Goal: Information Seeking & Learning: Understand process/instructions

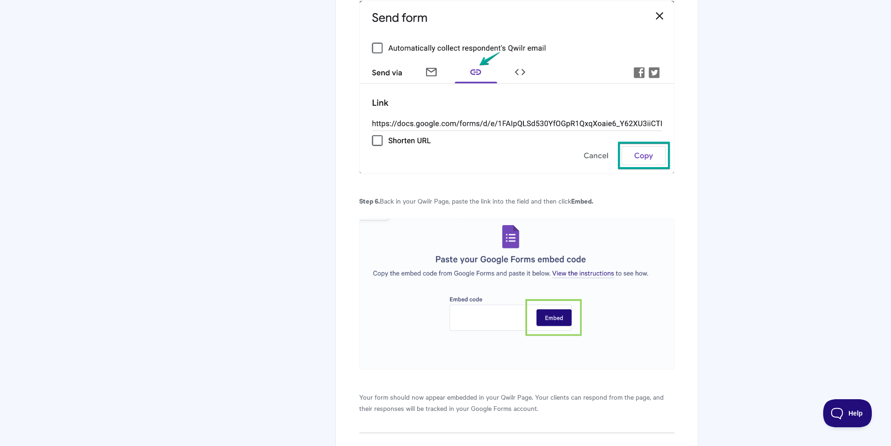
scroll to position [1863, 0]
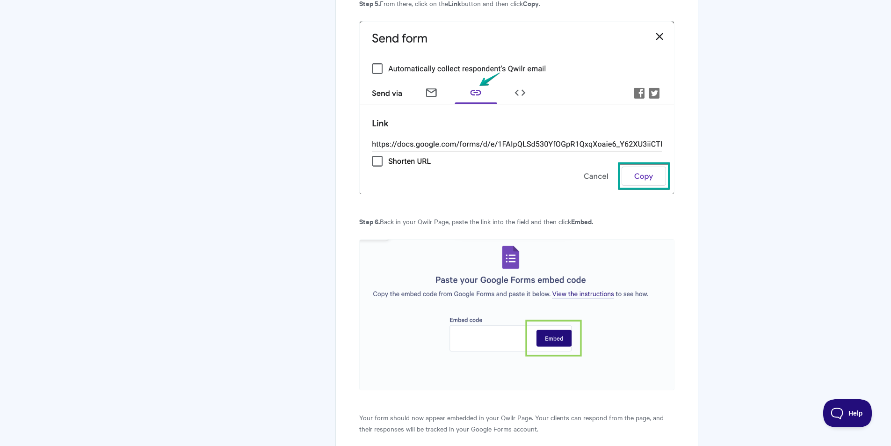
click at [421, 139] on img at bounding box center [516, 107] width 315 height 173
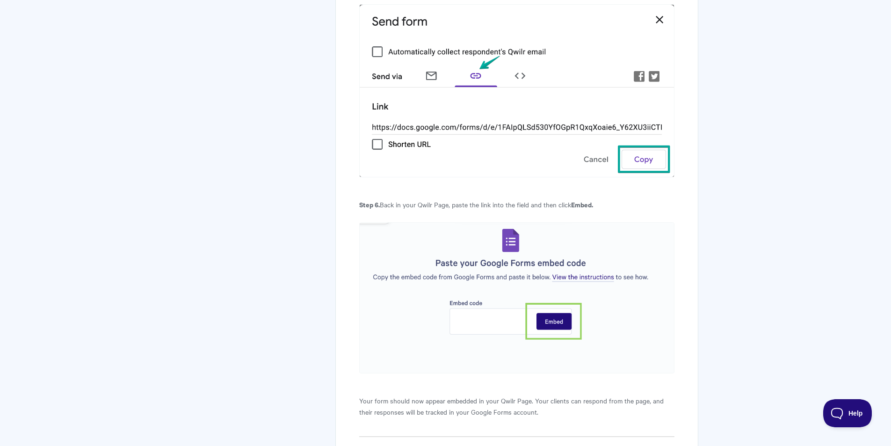
scroll to position [1956, 0]
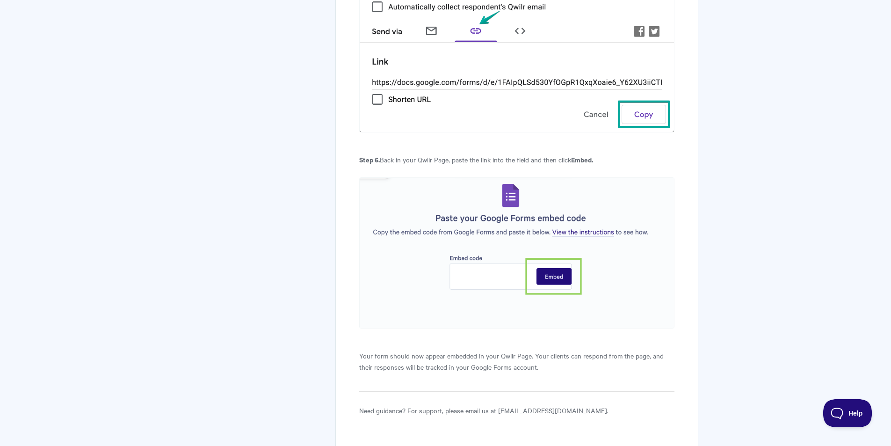
scroll to position [2003, 0]
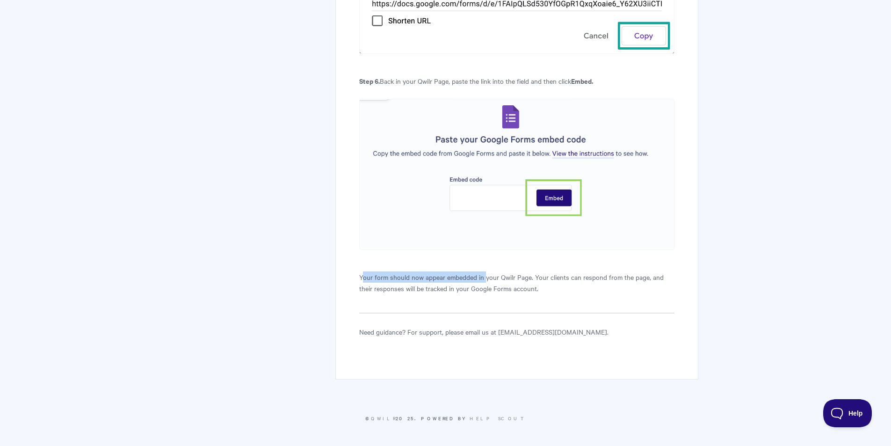
drag, startPoint x: 363, startPoint y: 274, endPoint x: 488, endPoint y: 274, distance: 124.9
click at [487, 274] on p "Your form should now appear embedded in your Qwilr Page. Your clients can respo…" at bounding box center [516, 282] width 315 height 22
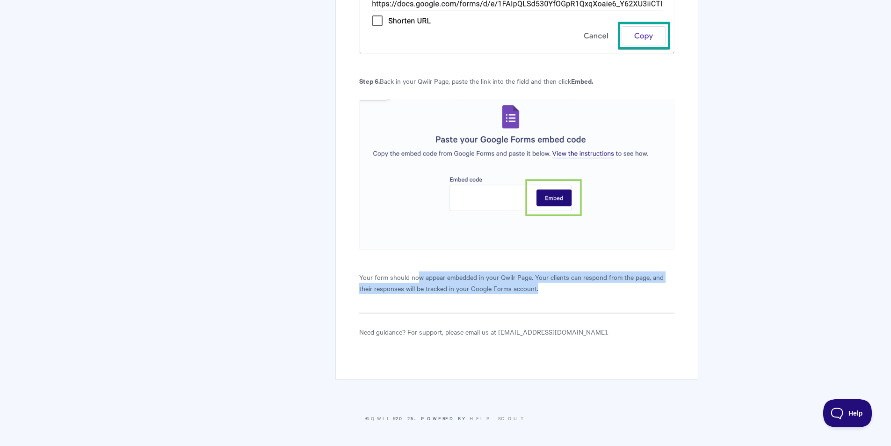
drag, startPoint x: 542, startPoint y: 293, endPoint x: 419, endPoint y: 279, distance: 123.9
click at [419, 279] on p "Your form should now appear embedded in your Qwilr Page. Your clients can respo…" at bounding box center [516, 282] width 315 height 22
click at [467, 291] on p "Your form should now appear embedded in your Qwilr Page. Your clients can respo…" at bounding box center [516, 282] width 315 height 22
